Goal: Task Accomplishment & Management: Complete application form

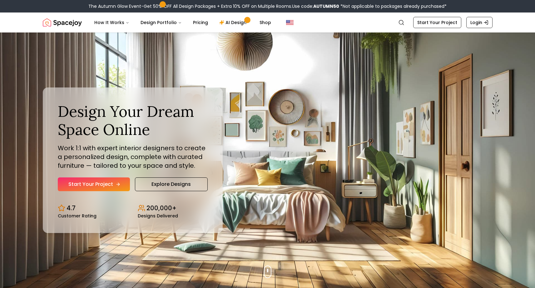
click at [84, 183] on link "Start Your Project" at bounding box center [94, 184] width 72 height 14
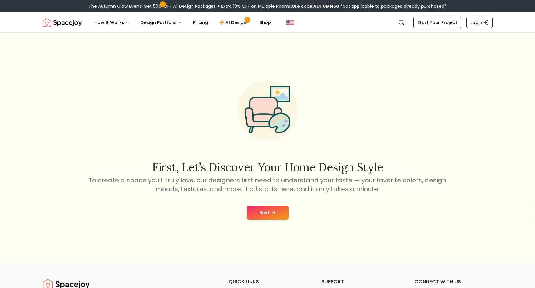
click at [278, 212] on button "Next" at bounding box center [268, 213] width 42 height 14
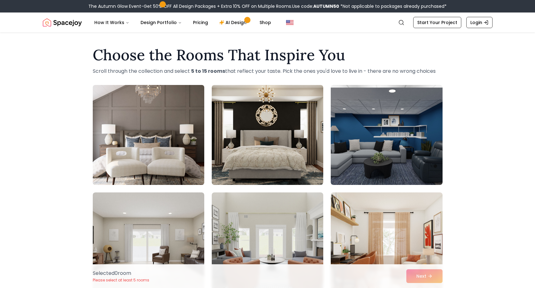
click at [179, 167] on img at bounding box center [148, 134] width 117 height 105
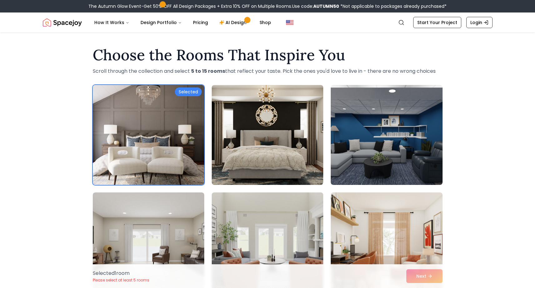
click at [295, 218] on img at bounding box center [267, 242] width 117 height 105
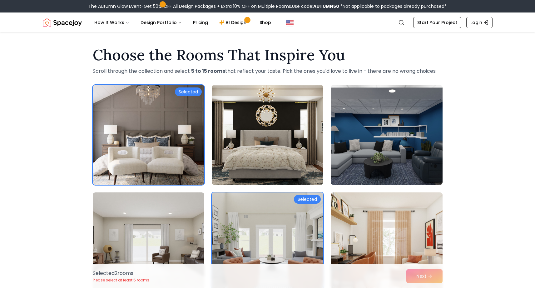
click at [363, 223] on img at bounding box center [386, 242] width 117 height 105
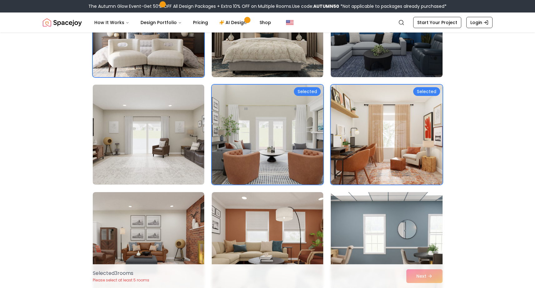
scroll to position [290, 0]
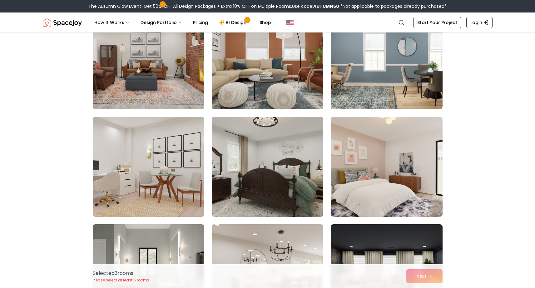
click at [285, 199] on img at bounding box center [267, 166] width 117 height 105
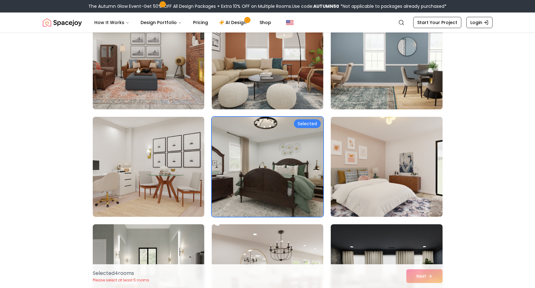
click at [421, 277] on div "Selected 4 room s Please select at least 5 rooms Next" at bounding box center [268, 276] width 360 height 24
click at [304, 244] on img at bounding box center [267, 274] width 117 height 105
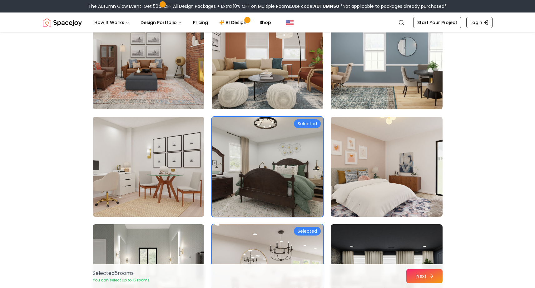
click at [413, 272] on button "Next" at bounding box center [424, 276] width 36 height 14
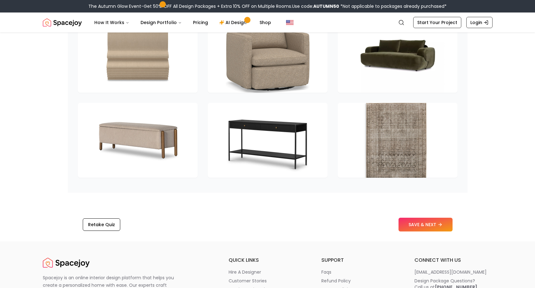
scroll to position [627, 0]
